Goal: Navigation & Orientation: Understand site structure

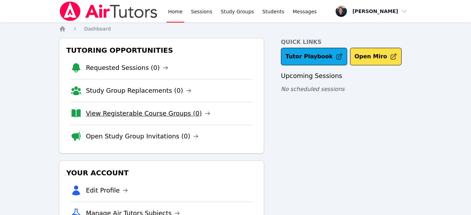
click at [147, 110] on link "View Registerable Course Groups (0)" at bounding box center [148, 113] width 125 height 10
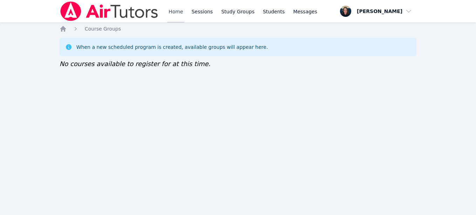
click at [178, 13] on link "Home" at bounding box center [175, 11] width 17 height 22
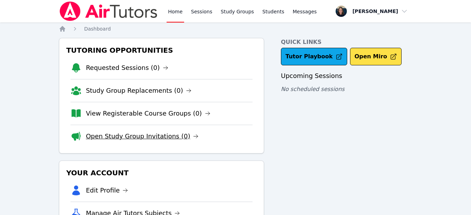
click at [121, 138] on link "Open Study Group Invitations (0)" at bounding box center [142, 136] width 113 height 10
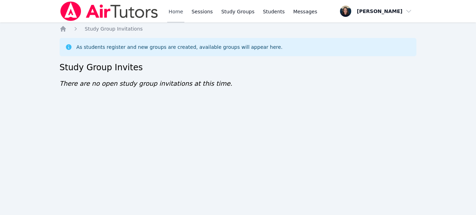
click at [174, 9] on link "Home" at bounding box center [175, 11] width 17 height 22
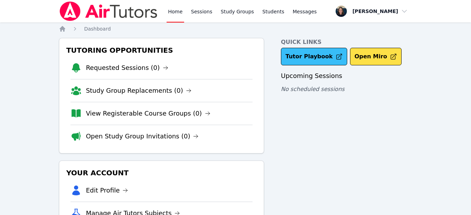
click at [296, 51] on link "Tutor Playbook" at bounding box center [314, 57] width 66 height 18
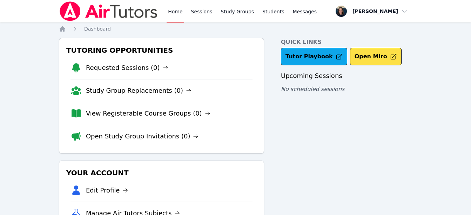
click at [152, 112] on link "View Registerable Course Groups (0)" at bounding box center [148, 113] width 125 height 10
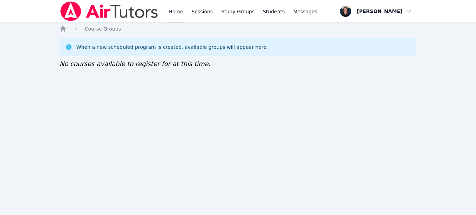
click at [174, 11] on link "Home" at bounding box center [175, 11] width 17 height 22
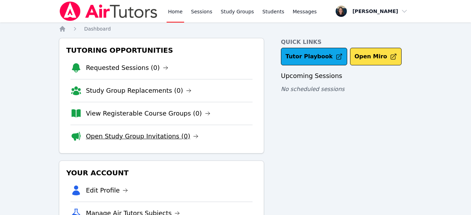
click at [134, 135] on link "Open Study Group Invitations (0)" at bounding box center [142, 136] width 113 height 10
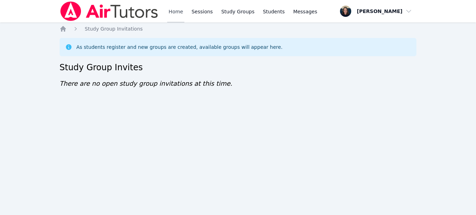
click at [174, 17] on link "Home" at bounding box center [175, 11] width 17 height 22
